Goal: Task Accomplishment & Management: Manage account settings

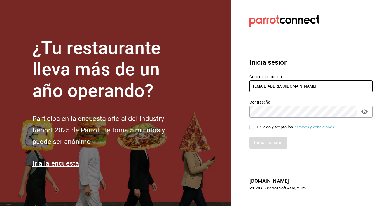
click at [279, 87] on input "[EMAIL_ADDRESS][DOMAIN_NAME]" at bounding box center [311, 86] width 123 height 12
type input "[EMAIL_ADDRESS][DOMAIN_NAME]"
click at [253, 129] on input "He leído y acepto los Términos y condiciones." at bounding box center [252, 127] width 5 height 5
checkbox input "true"
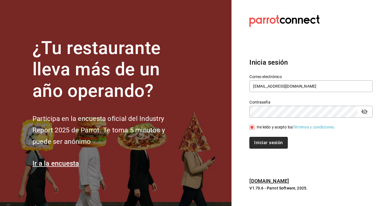
click at [257, 143] on button "Iniciar sesión" at bounding box center [269, 143] width 38 height 12
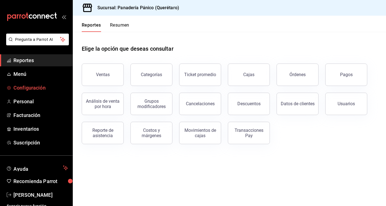
click at [27, 88] on span "Configuración" at bounding box center [40, 88] width 55 height 8
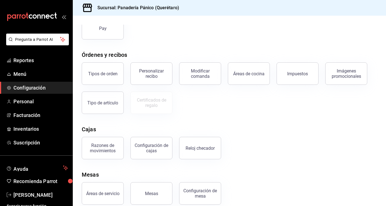
scroll to position [78, 0]
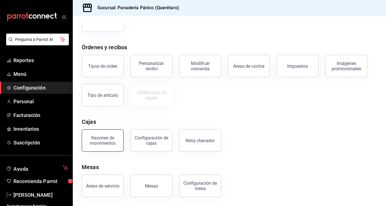
click at [102, 137] on div "Razones de movimientos" at bounding box center [102, 140] width 35 height 11
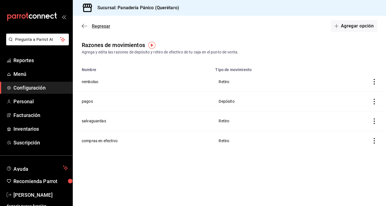
click at [94, 26] on span "Regresar" at bounding box center [101, 26] width 18 height 5
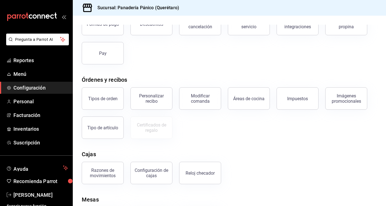
scroll to position [78, 0]
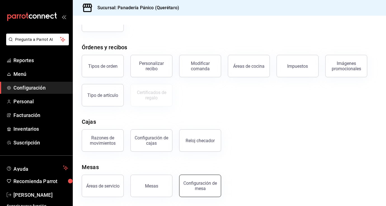
click at [194, 186] on div "Configuración de mesa" at bounding box center [200, 186] width 35 height 11
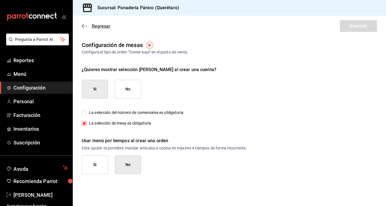
click at [101, 26] on span "Regresar" at bounding box center [101, 26] width 18 height 5
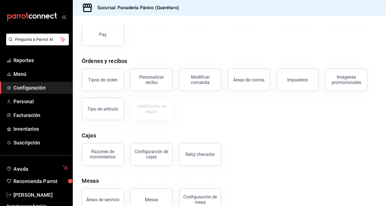
scroll to position [78, 0]
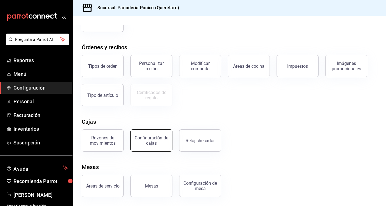
click at [156, 146] on button "Configuración de cajas" at bounding box center [152, 140] width 42 height 22
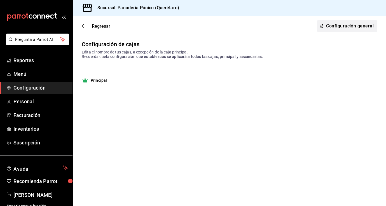
click at [353, 29] on link "Configuración general" at bounding box center [347, 26] width 60 height 12
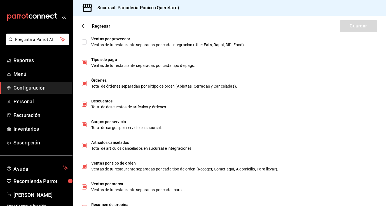
scroll to position [347, 0]
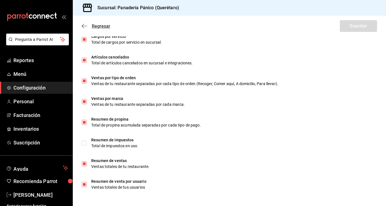
click at [92, 24] on span "Regresar" at bounding box center [101, 26] width 18 height 5
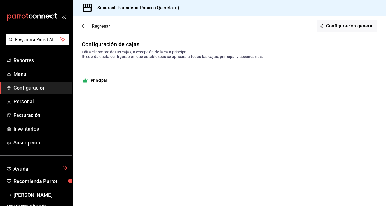
click at [96, 27] on span "Regresar" at bounding box center [101, 26] width 18 height 5
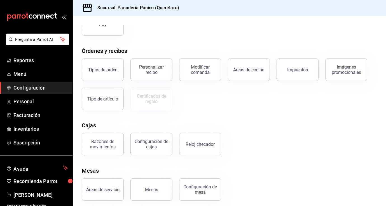
scroll to position [78, 0]
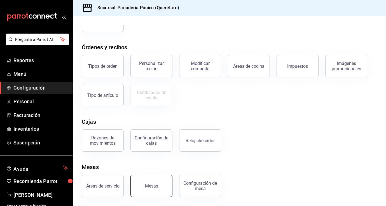
click at [160, 186] on button "Mesas" at bounding box center [152, 186] width 42 height 22
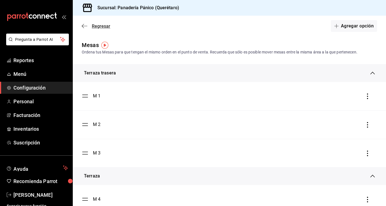
click at [96, 26] on span "Regresar" at bounding box center [101, 26] width 18 height 5
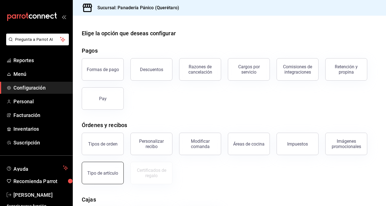
scroll to position [78, 0]
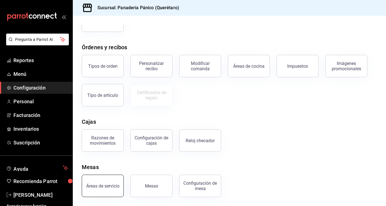
click at [110, 184] on div "Áreas de servicio" at bounding box center [102, 186] width 33 height 5
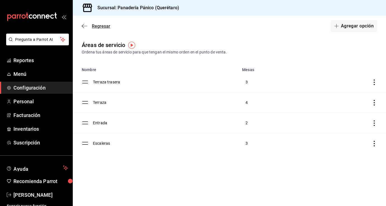
click at [106, 25] on span "Regresar" at bounding box center [101, 26] width 18 height 5
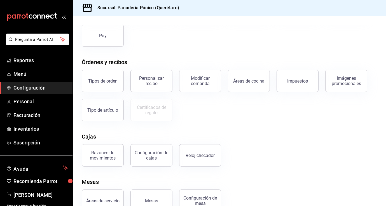
scroll to position [78, 0]
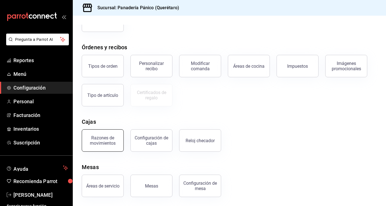
click at [104, 144] on div "Razones de movimientos" at bounding box center [102, 140] width 35 height 11
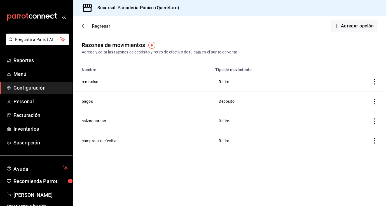
click at [98, 26] on span "Regresar" at bounding box center [101, 26] width 18 height 5
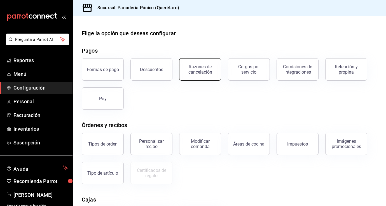
click at [211, 76] on button "Razones de cancelación" at bounding box center [200, 69] width 42 height 22
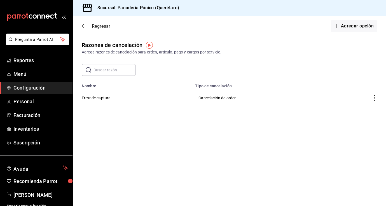
click at [101, 26] on span "Regresar" at bounding box center [101, 26] width 18 height 5
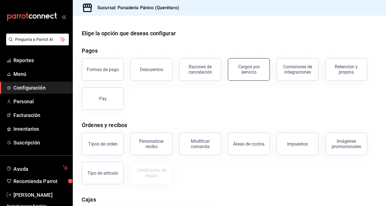
click at [263, 69] on div "Cargos por servicio" at bounding box center [249, 69] width 35 height 11
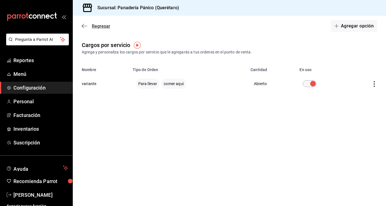
click at [103, 24] on span "Regresar" at bounding box center [101, 26] width 18 height 5
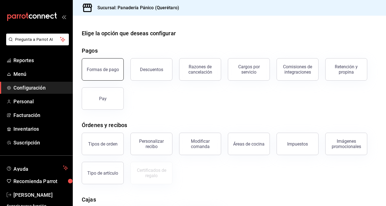
click at [102, 65] on button "Formas de pago" at bounding box center [103, 69] width 42 height 22
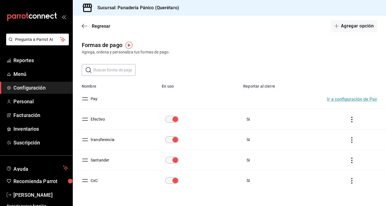
click at [352, 161] on icon "actions" at bounding box center [352, 161] width 6 height 6
click at [102, 159] on div at bounding box center [193, 103] width 386 height 206
click at [101, 162] on button "Santander" at bounding box center [99, 160] width 21 height 6
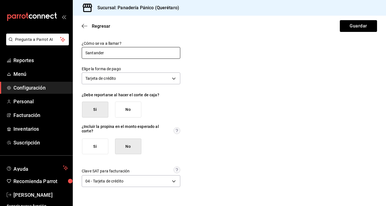
click at [112, 52] on input "Santander" at bounding box center [131, 53] width 99 height 12
type input "S"
type input "Zettle"
click at [362, 27] on button "Guardar" at bounding box center [358, 26] width 37 height 12
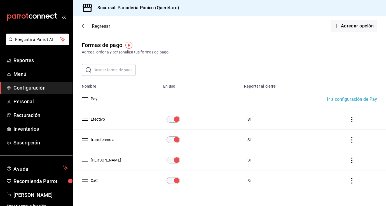
click at [97, 26] on span "Regresar" at bounding box center [101, 26] width 18 height 5
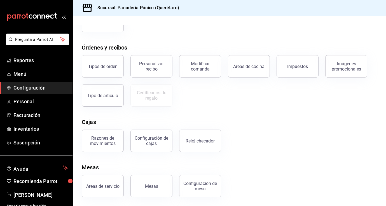
scroll to position [78, 0]
click at [203, 70] on div "Modificar comanda" at bounding box center [200, 66] width 35 height 11
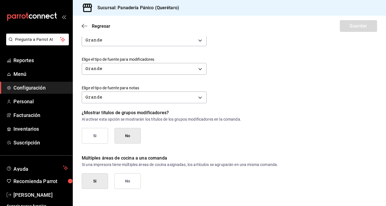
scroll to position [242, 0]
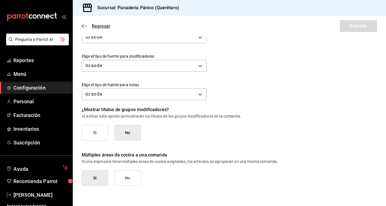
click at [84, 25] on icon "button" at bounding box center [85, 26] width 6 height 5
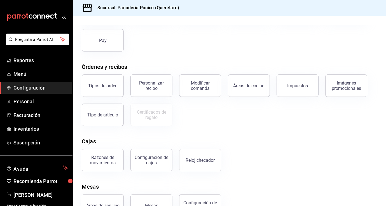
scroll to position [78, 0]
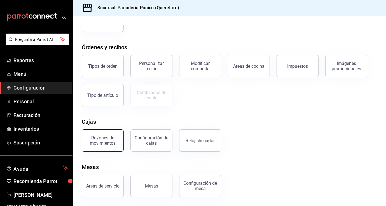
click at [117, 140] on div "Razones de movimientos" at bounding box center [102, 140] width 35 height 11
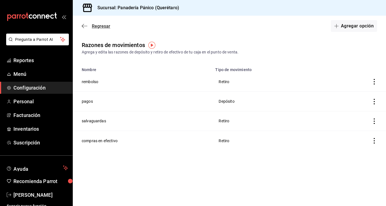
click at [95, 25] on span "Regresar" at bounding box center [101, 26] width 18 height 5
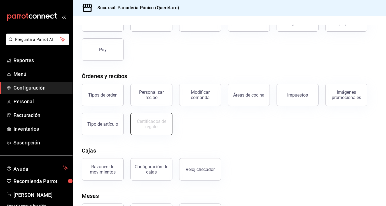
scroll to position [78, 0]
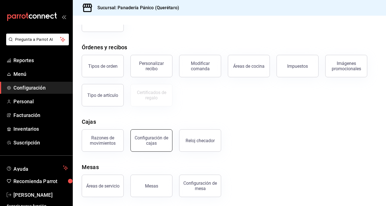
click at [154, 147] on button "Configuración de cajas" at bounding box center [152, 140] width 42 height 22
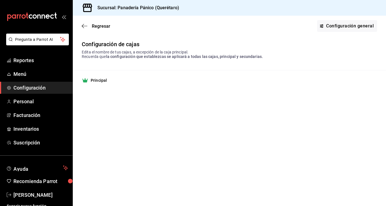
click at [96, 23] on div "Regresar Configuración general" at bounding box center [230, 26] width 314 height 21
click at [96, 26] on span "Regresar" at bounding box center [101, 26] width 18 height 5
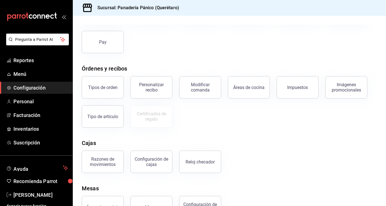
scroll to position [78, 0]
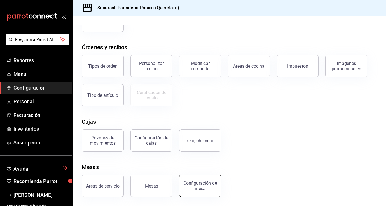
click at [202, 187] on div "Configuración de mesa" at bounding box center [200, 186] width 35 height 11
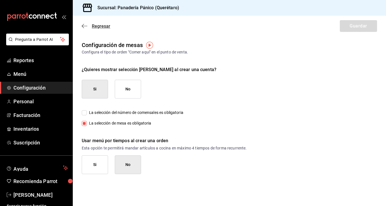
click at [86, 25] on icon "button" at bounding box center [85, 26] width 6 height 5
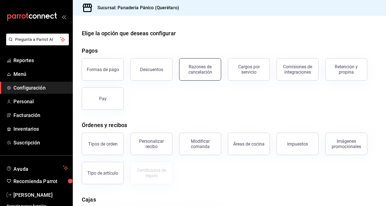
click at [215, 71] on div "Razones de cancelación" at bounding box center [200, 69] width 35 height 11
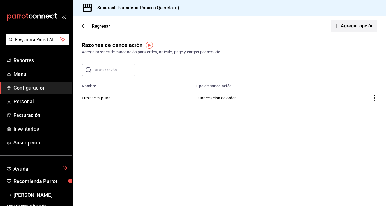
click at [371, 23] on button "Agregar opción" at bounding box center [354, 26] width 46 height 12
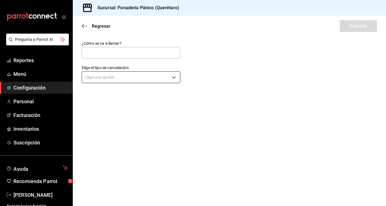
click at [176, 75] on body "Pregunta a Parrot AI Reportes Menú Configuración Personal Facturación Inventari…" at bounding box center [193, 103] width 386 height 206
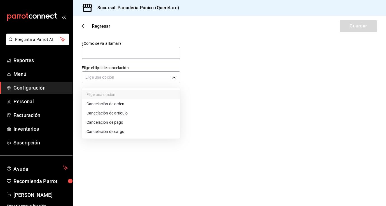
click at [139, 110] on li "Cancelación de artículo" at bounding box center [131, 113] width 98 height 9
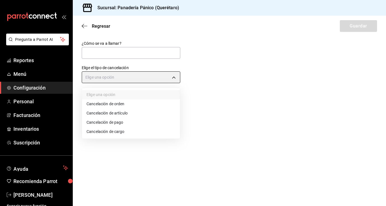
type input "ORDER_ITEM"
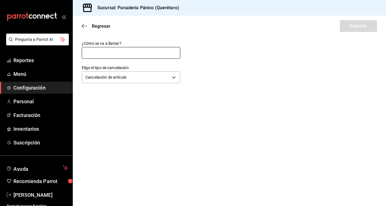
click at [137, 56] on input "text" at bounding box center [131, 53] width 99 height 12
type input "Cambio de parecer"
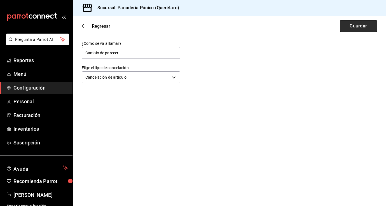
click at [366, 28] on button "Guardar" at bounding box center [358, 26] width 37 height 12
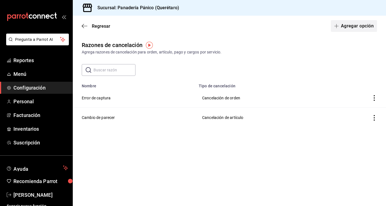
click at [340, 27] on span "button" at bounding box center [338, 26] width 7 height 4
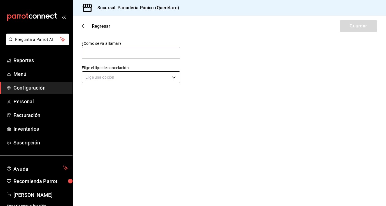
click at [174, 78] on body "Pregunta a Parrot AI Reportes Menú Configuración Personal Facturación Inventari…" at bounding box center [193, 103] width 386 height 206
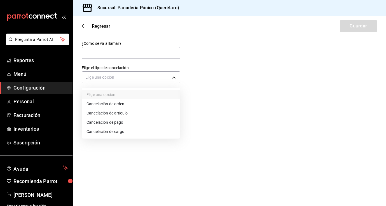
click at [103, 25] on div at bounding box center [193, 103] width 386 height 206
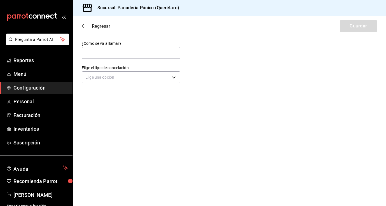
click at [93, 26] on span "Regresar" at bounding box center [101, 26] width 18 height 5
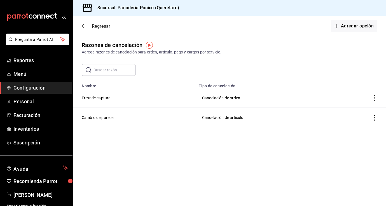
click at [100, 26] on span "Regresar" at bounding box center [101, 26] width 18 height 5
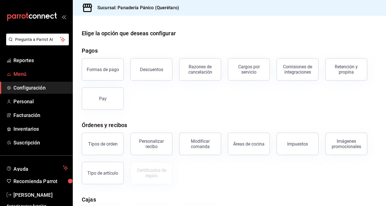
click at [23, 73] on span "Menú" at bounding box center [40, 74] width 55 height 8
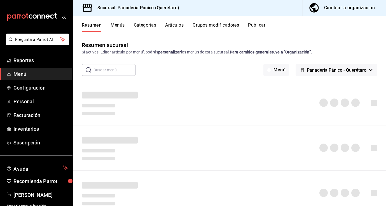
click at [361, 9] on div "Cambiar a organización" at bounding box center [349, 8] width 51 height 8
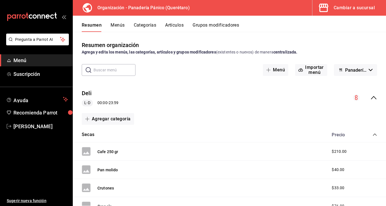
click at [175, 27] on button "Artículos" at bounding box center [174, 27] width 18 height 10
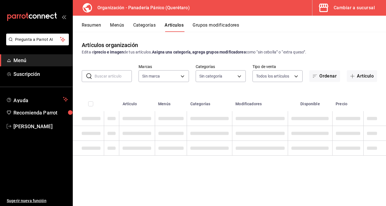
type input "6debe6ee-bf5d-4bda-9e69-4b8e64d53644"
type input "08935f98-8df9-4fb0-a945-0702bf9ed8da,1b6aa457-ba13-4a00-9491-ce79c8c6c35e,579f4…"
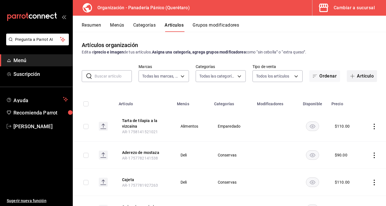
click at [359, 77] on button "Artículo" at bounding box center [362, 76] width 30 height 12
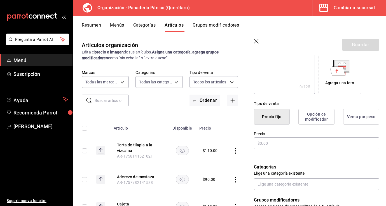
scroll to position [94, 0]
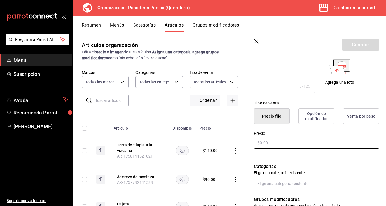
type input "pan de muerto"
click at [324, 138] on input "text" at bounding box center [317, 143] width 126 height 12
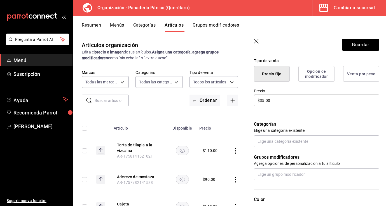
scroll to position [136, 0]
type input "$35.00"
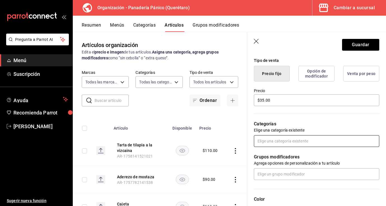
click at [307, 143] on input "text" at bounding box center [317, 141] width 126 height 12
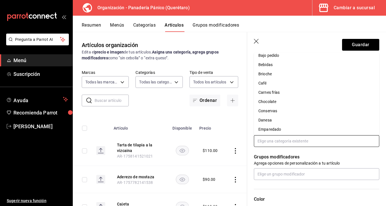
scroll to position [5, 0]
click at [272, 73] on li "Brioche" at bounding box center [317, 73] width 126 height 9
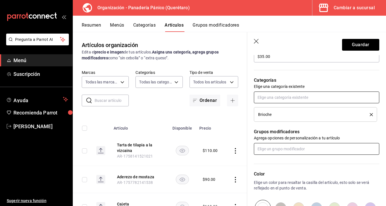
scroll to position [186, 0]
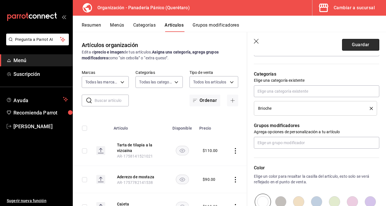
click at [354, 45] on button "Guardar" at bounding box center [360, 45] width 37 height 12
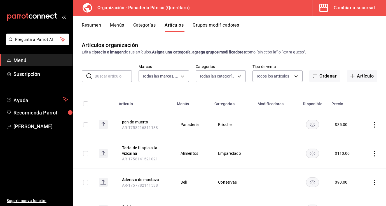
click at [113, 25] on button "Menús" at bounding box center [117, 27] width 14 height 10
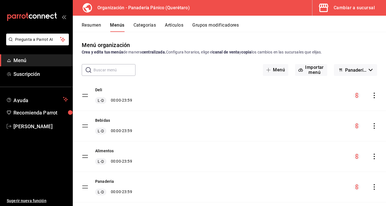
scroll to position [12, 0]
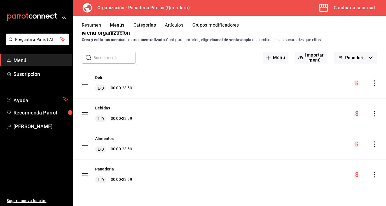
click at [374, 171] on div "menu-maker-table" at bounding box center [366, 174] width 24 height 7
click at [374, 175] on icon "actions" at bounding box center [375, 175] width 6 height 6
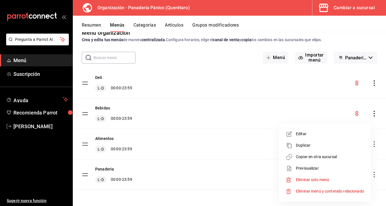
click at [334, 159] on span "Copiar en otra sucursal" at bounding box center [330, 157] width 68 height 6
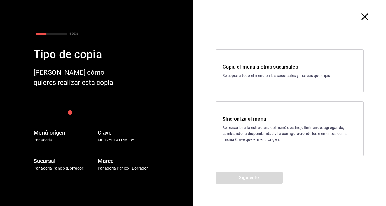
click at [246, 120] on h3 "Sincroniza el menú" at bounding box center [290, 119] width 134 height 8
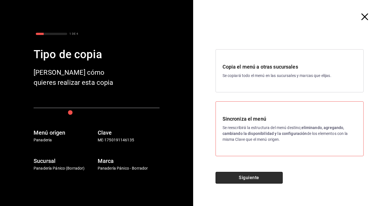
click at [252, 178] on button "Siguiente" at bounding box center [249, 178] width 67 height 12
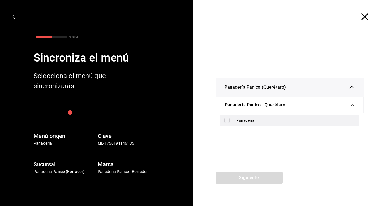
click at [244, 122] on div "Panaderia" at bounding box center [295, 121] width 119 height 6
checkbox input "true"
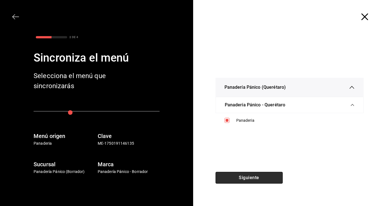
click at [239, 177] on button "Siguiente" at bounding box center [249, 178] width 67 height 12
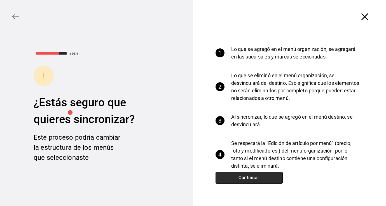
click at [239, 177] on button "Continuar" at bounding box center [249, 178] width 67 height 12
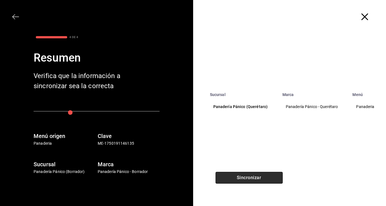
click at [239, 177] on button "Sincronizar" at bounding box center [249, 178] width 67 height 12
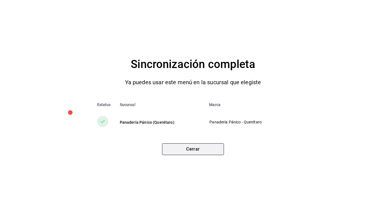
click at [201, 148] on button "Cerrar" at bounding box center [193, 149] width 62 height 12
